Goal: Obtain resource: Obtain resource

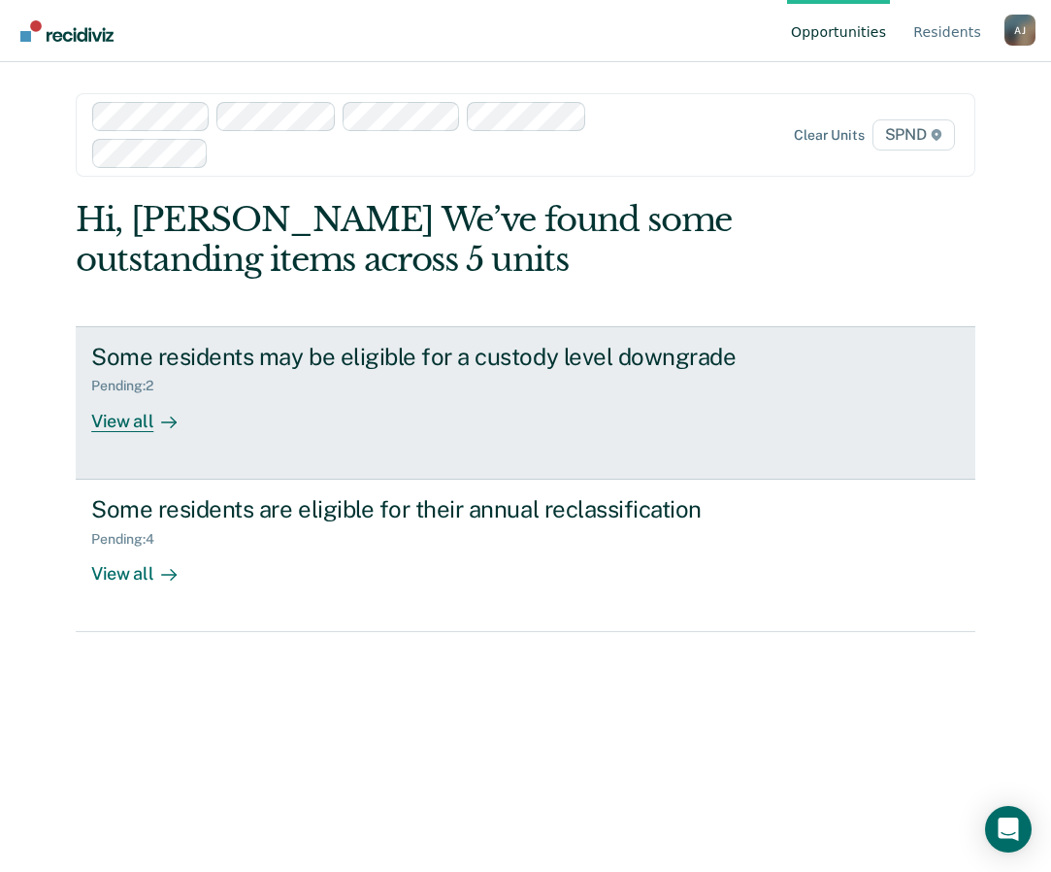
click at [145, 417] on div "View all" at bounding box center [145, 413] width 109 height 38
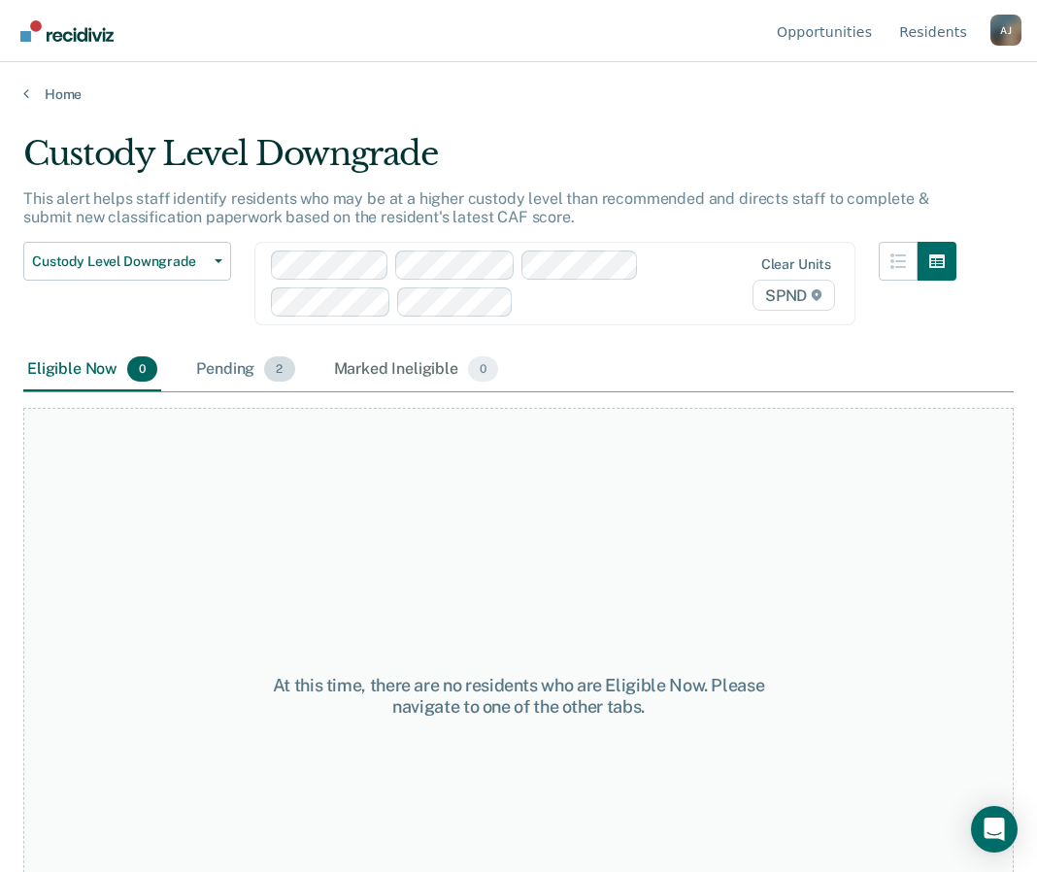
click at [200, 382] on div "Pending 2" at bounding box center [245, 370] width 106 height 43
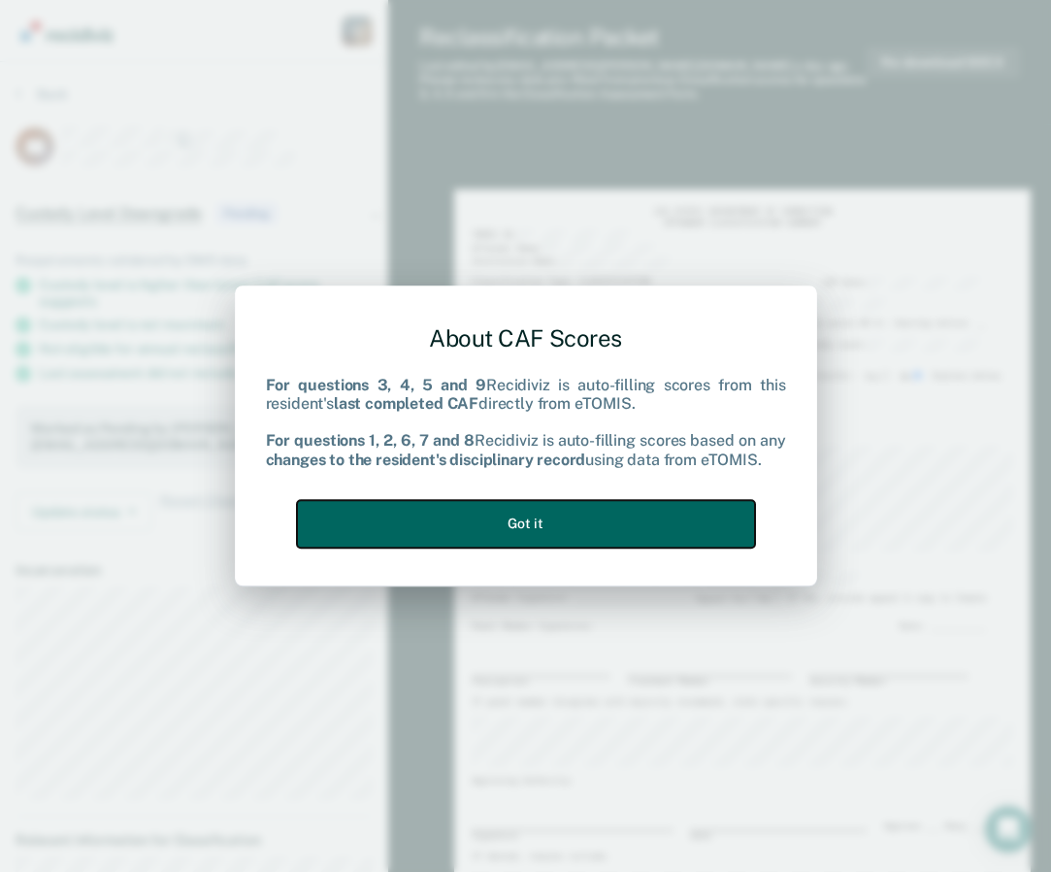
click at [585, 523] on button "Got it" at bounding box center [526, 524] width 458 height 48
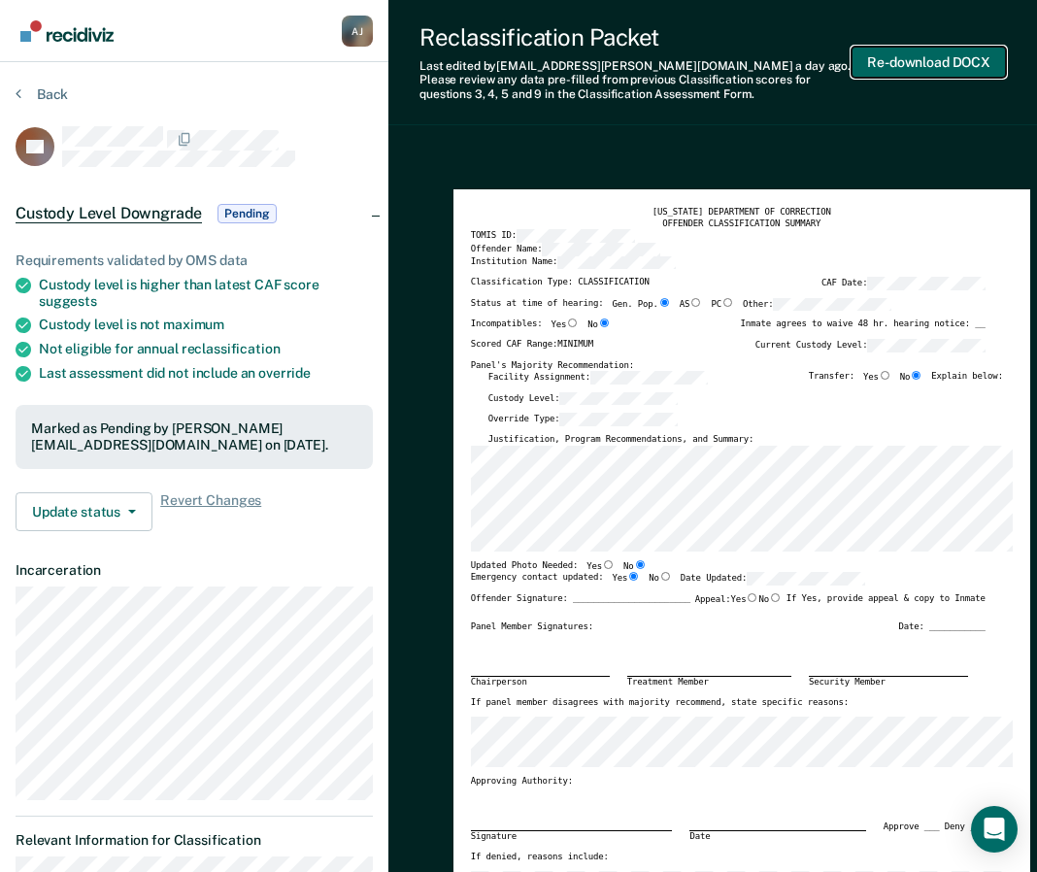
click at [951, 63] on button "Re-download DOCX" at bounding box center [928, 63] width 154 height 32
click at [41, 94] on button "Back" at bounding box center [42, 93] width 52 height 17
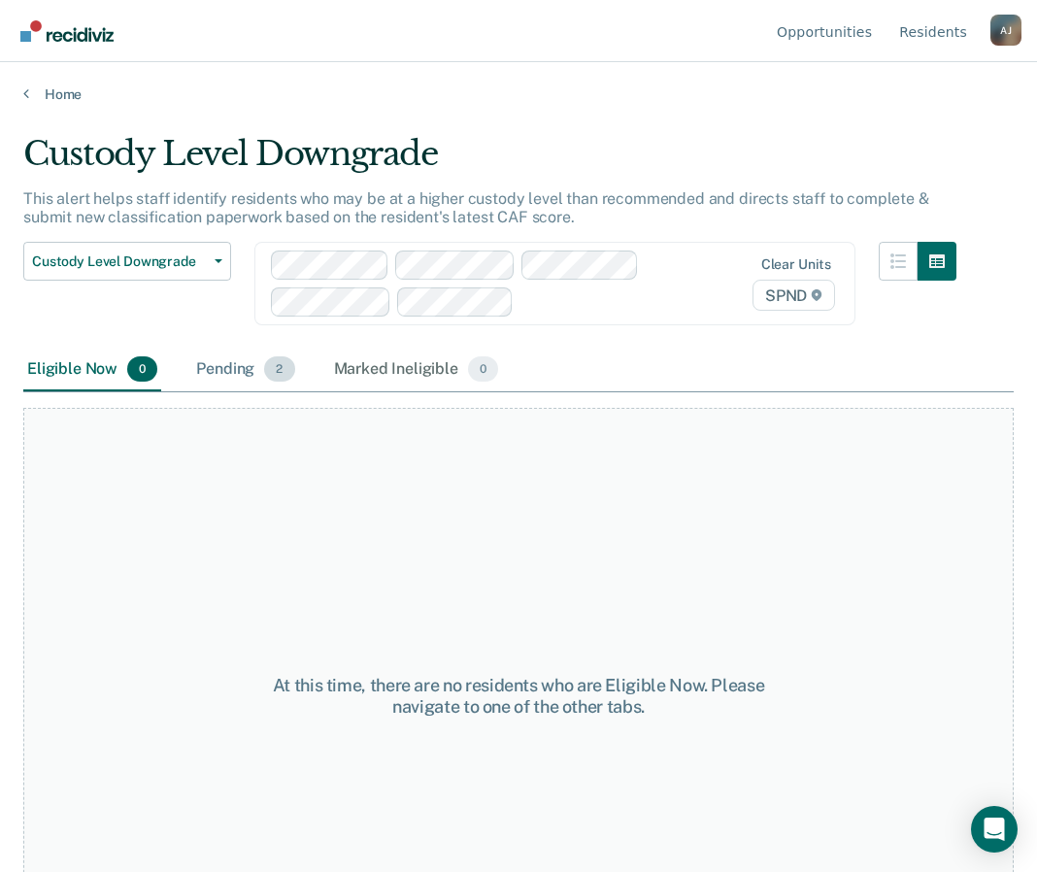
click at [229, 382] on div "Pending 2" at bounding box center [245, 370] width 106 height 43
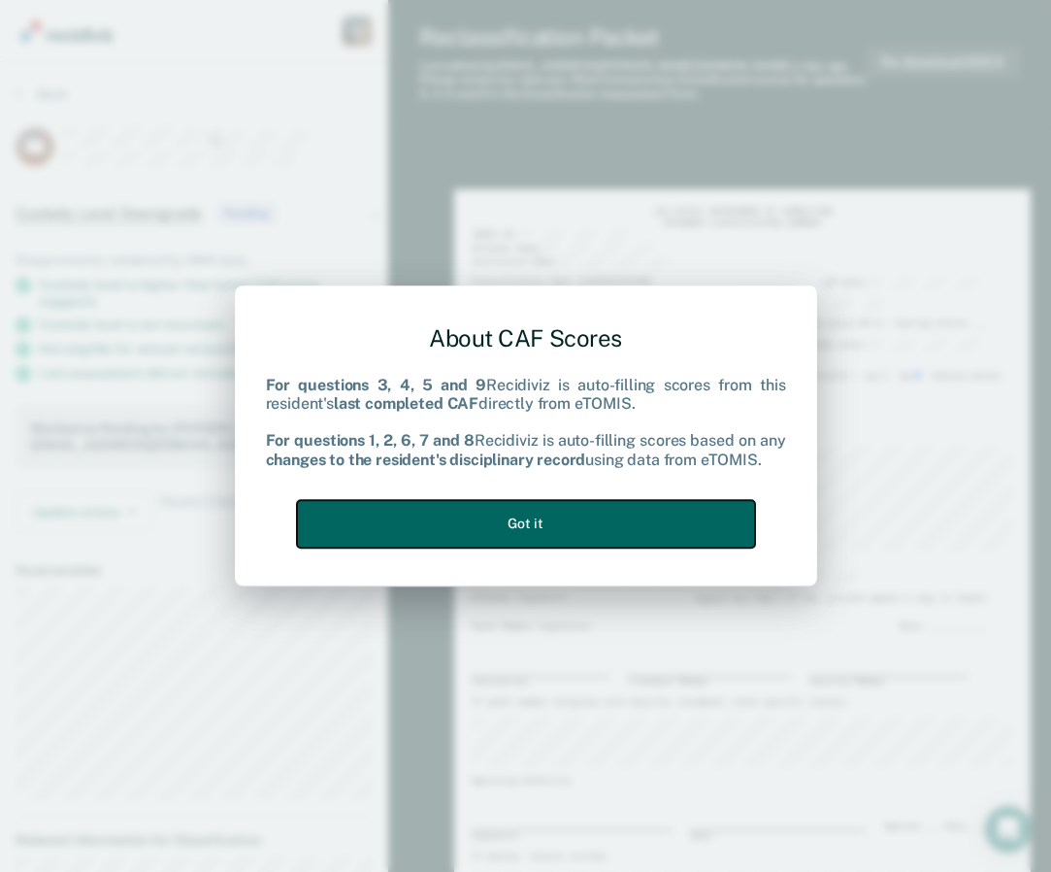
click at [505, 525] on button "Got it" at bounding box center [526, 524] width 458 height 48
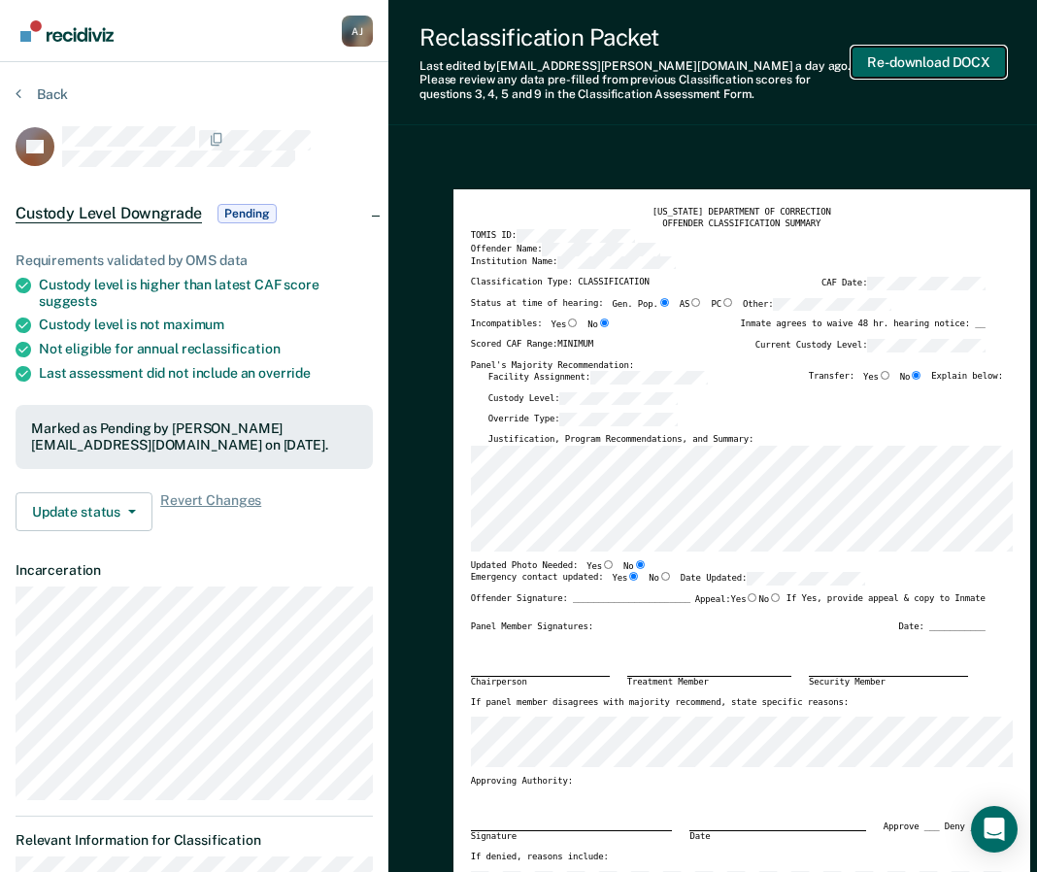
click at [899, 59] on button "Re-download DOCX" at bounding box center [928, 63] width 154 height 32
click at [37, 92] on button "Back" at bounding box center [42, 93] width 52 height 17
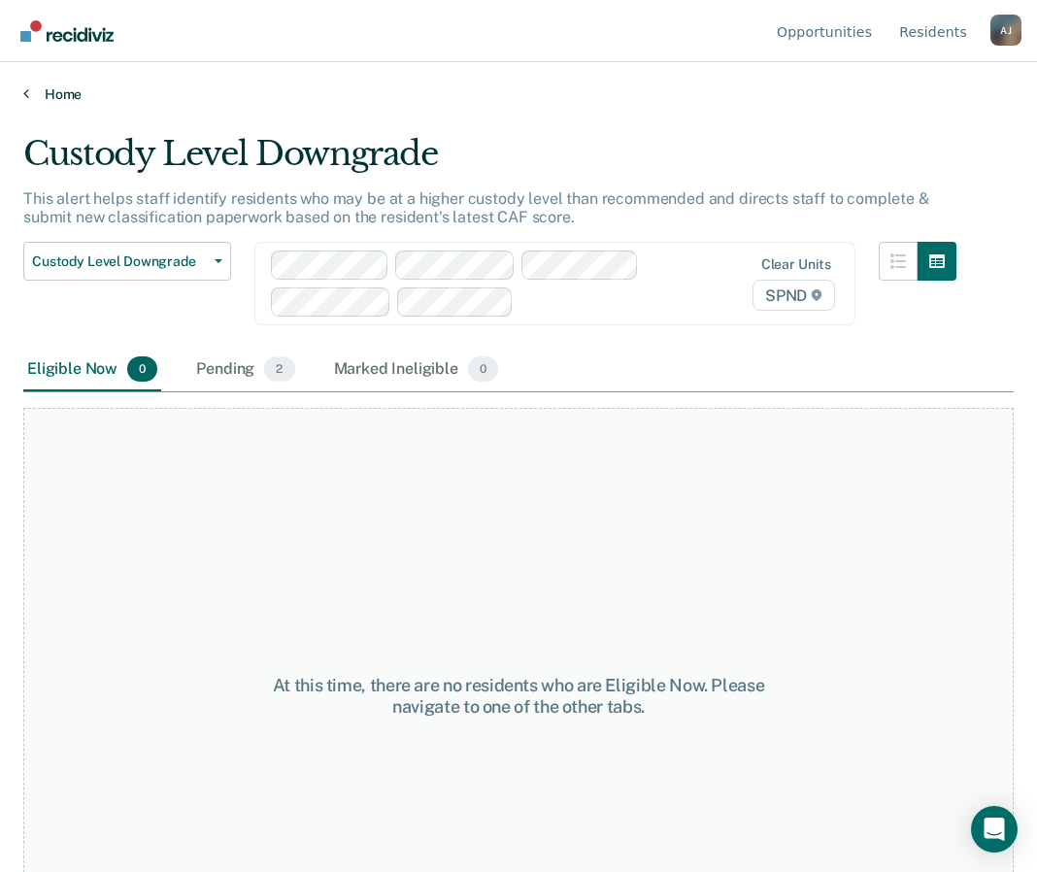
click at [75, 87] on link "Home" at bounding box center [518, 93] width 990 height 17
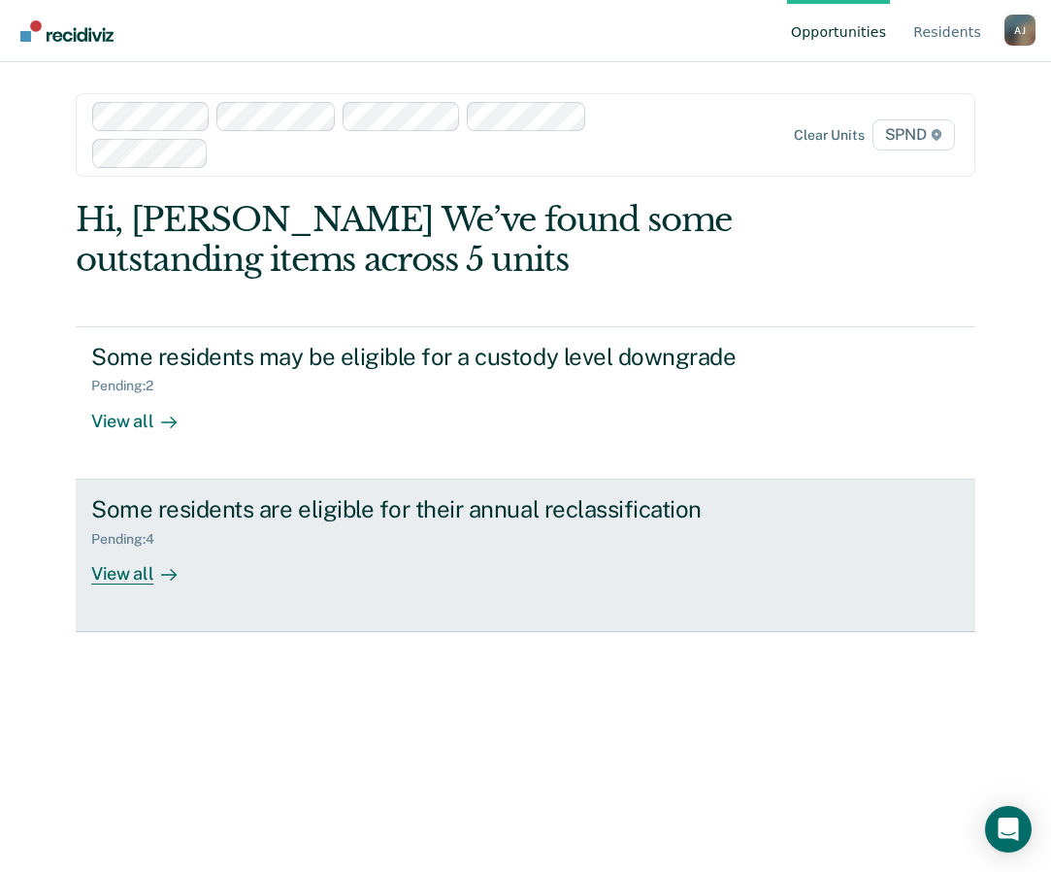
click at [83, 587] on link "Some residents are eligible for their annual reclassification Pending : 4 View …" at bounding box center [526, 556] width 900 height 152
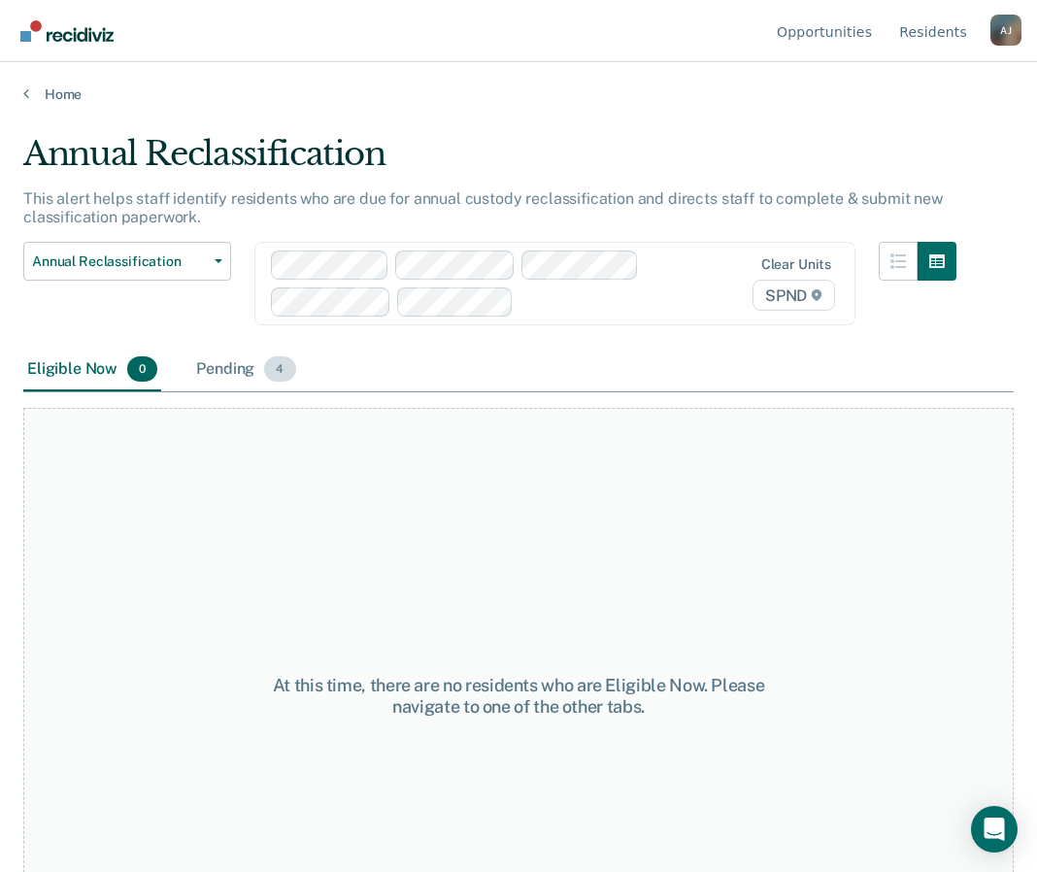
click at [216, 372] on div "Pending 4" at bounding box center [245, 370] width 107 height 43
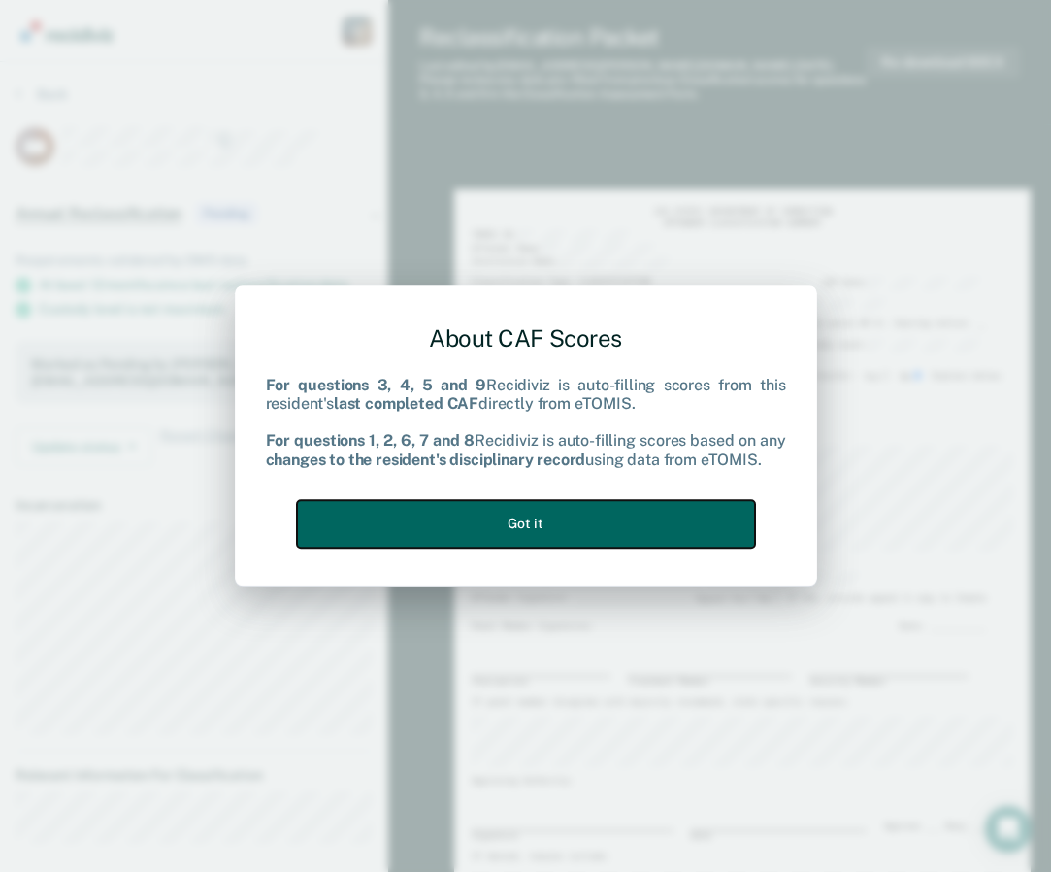
click at [668, 521] on button "Got it" at bounding box center [526, 524] width 458 height 48
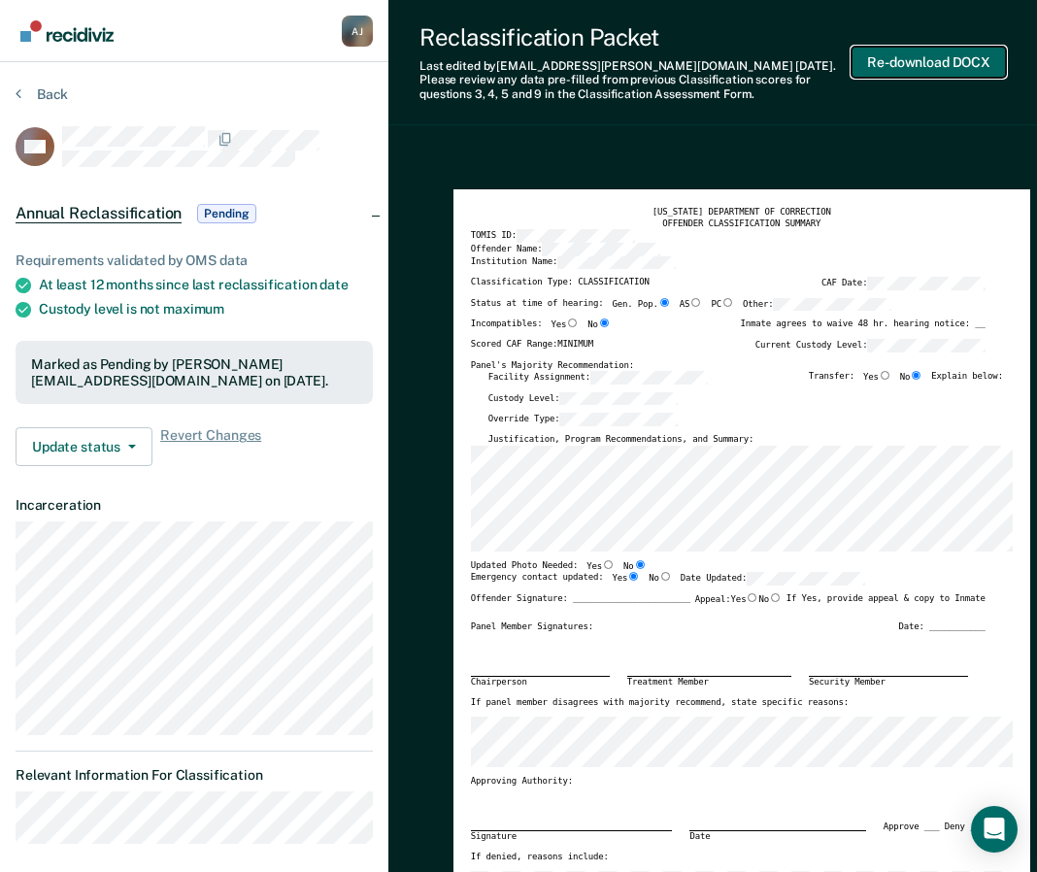
click at [891, 55] on button "Re-download DOCX" at bounding box center [928, 63] width 154 height 32
click at [40, 103] on div "Back" at bounding box center [194, 105] width 357 height 41
click at [40, 92] on button "Back" at bounding box center [42, 93] width 52 height 17
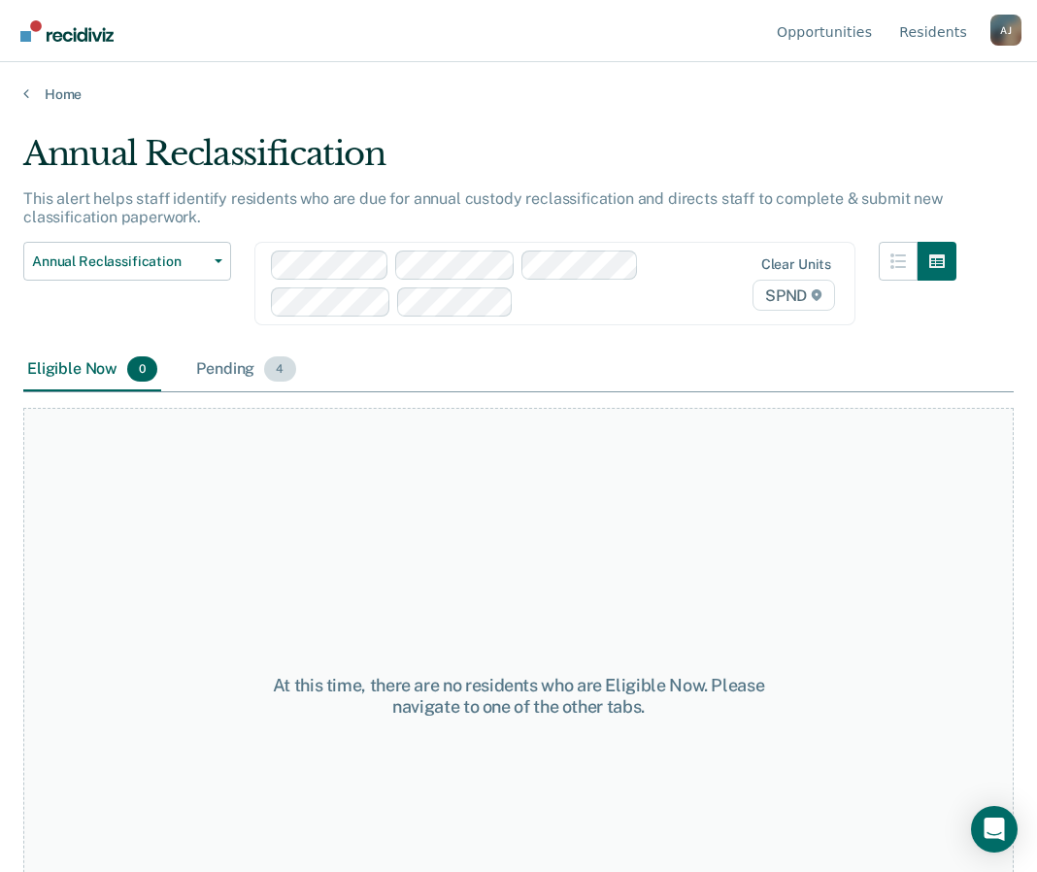
click at [228, 383] on div "Pending 4" at bounding box center [245, 370] width 107 height 43
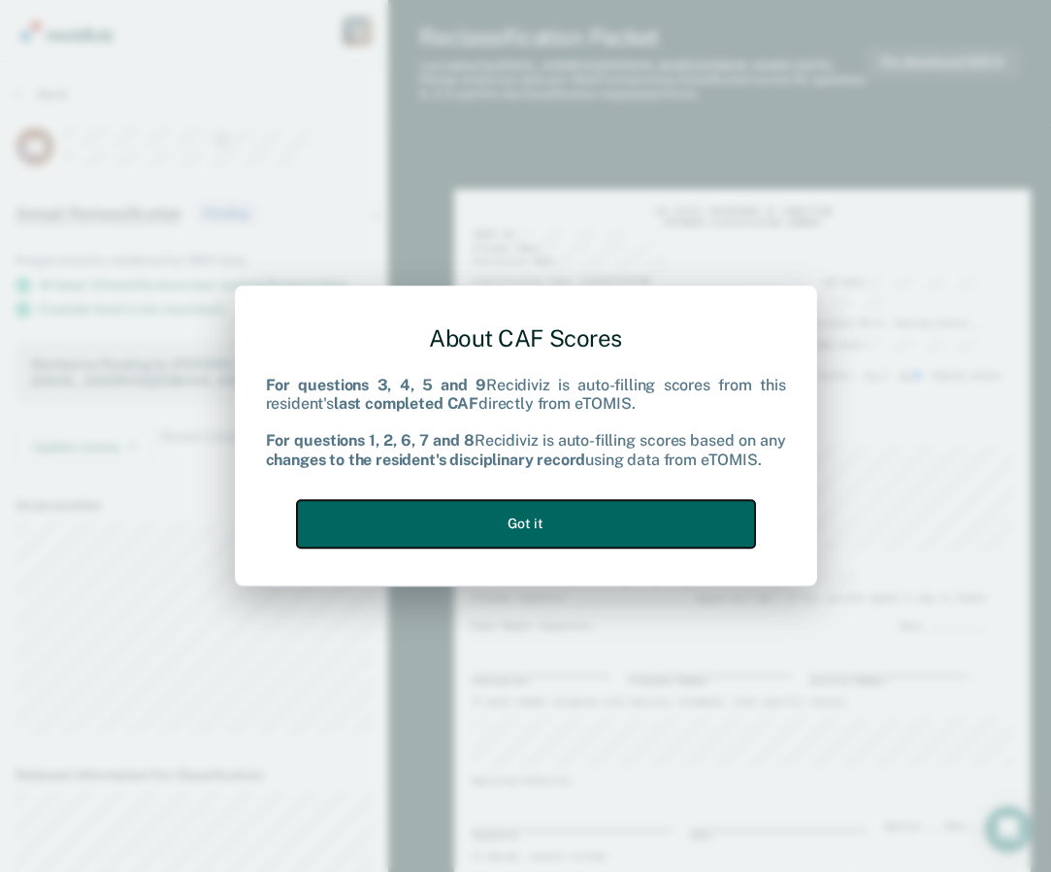
click at [617, 530] on button "Got it" at bounding box center [526, 524] width 458 height 48
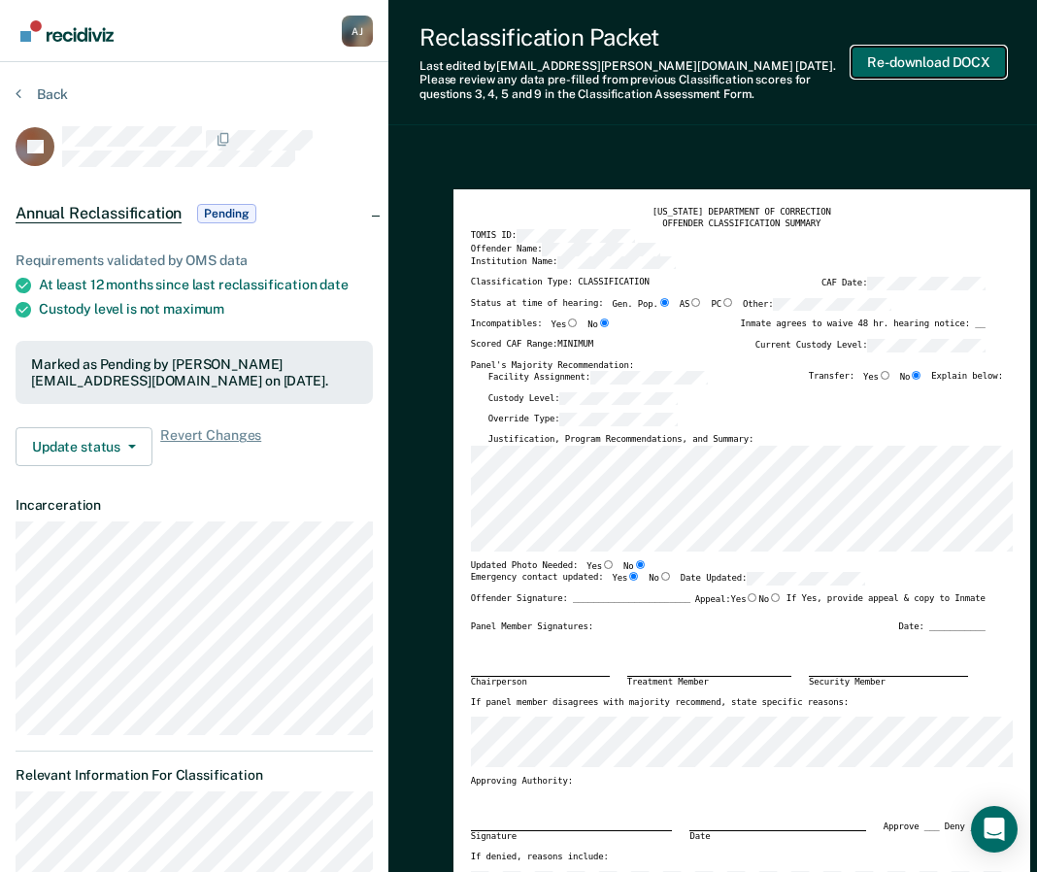
click at [915, 60] on button "Re-download DOCX" at bounding box center [928, 63] width 154 height 32
type textarea "x"
click at [23, 92] on button "Back" at bounding box center [42, 93] width 52 height 17
